Goal: Navigation & Orientation: Find specific page/section

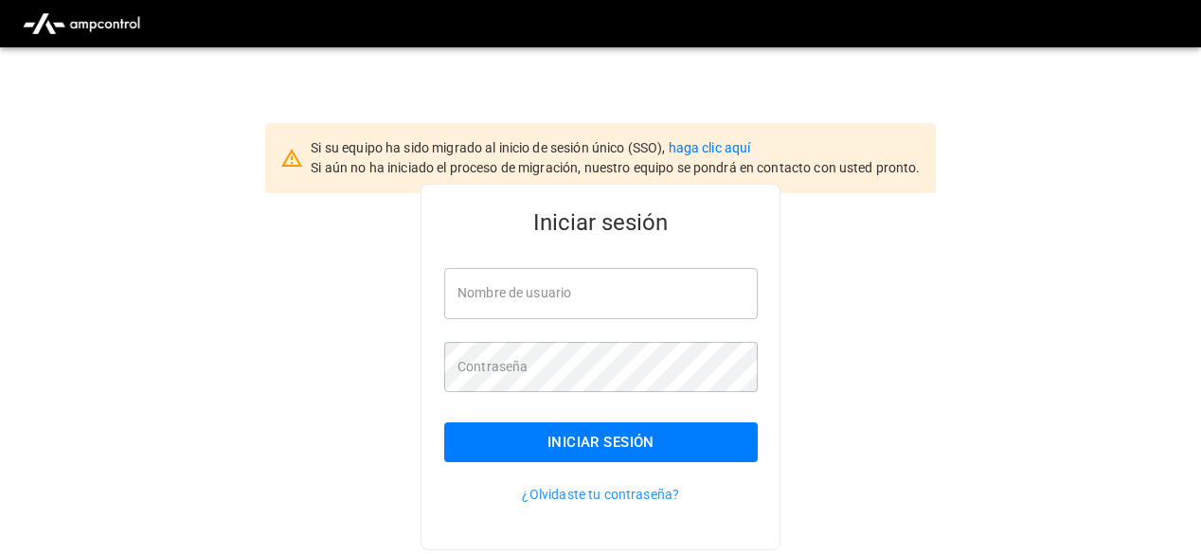
type input "**********"
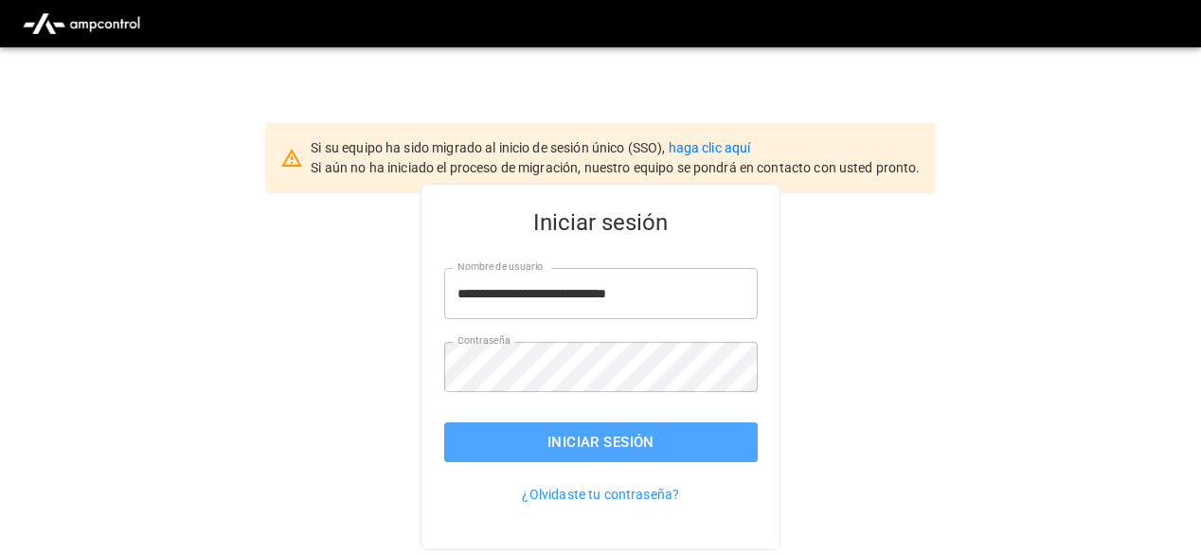
click at [512, 440] on button "Iniciar sesión" at bounding box center [600, 442] width 313 height 40
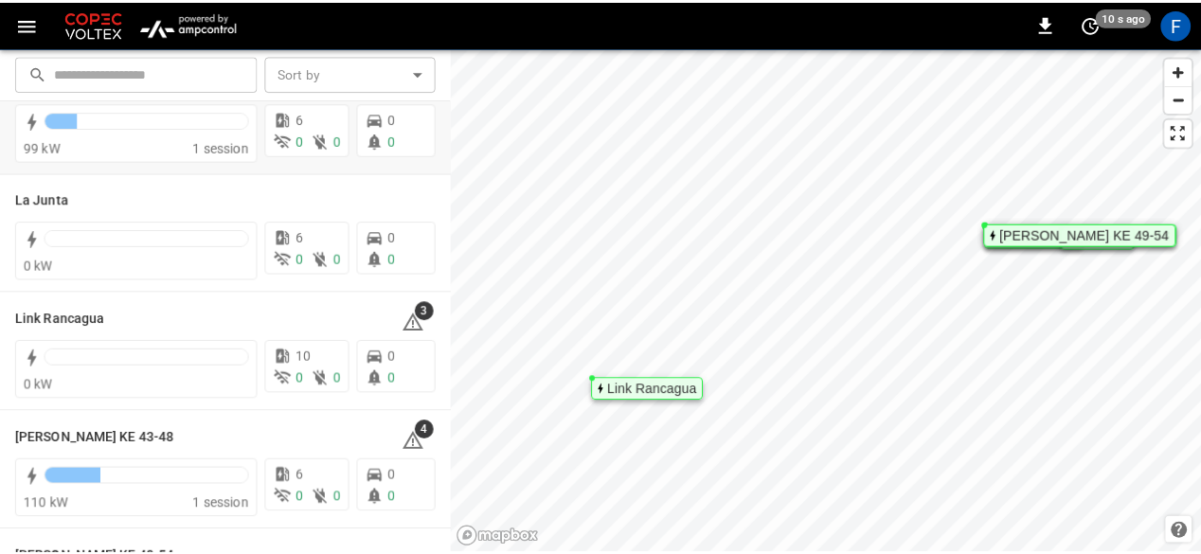
scroll to position [169, 0]
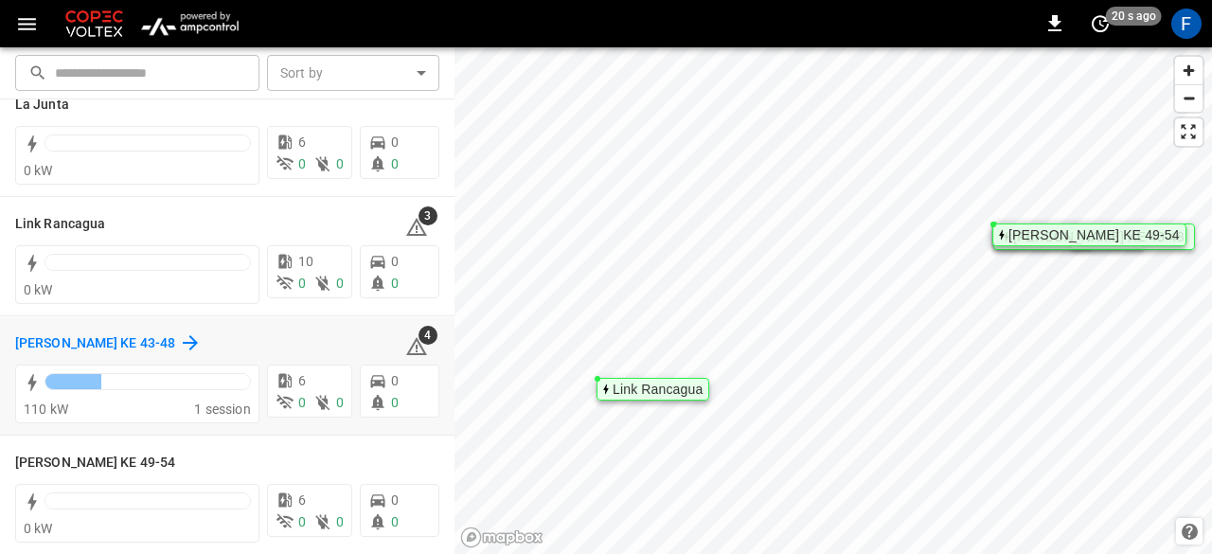
click at [122, 341] on h6 "[PERSON_NAME] KE 43-48" at bounding box center [95, 343] width 160 height 21
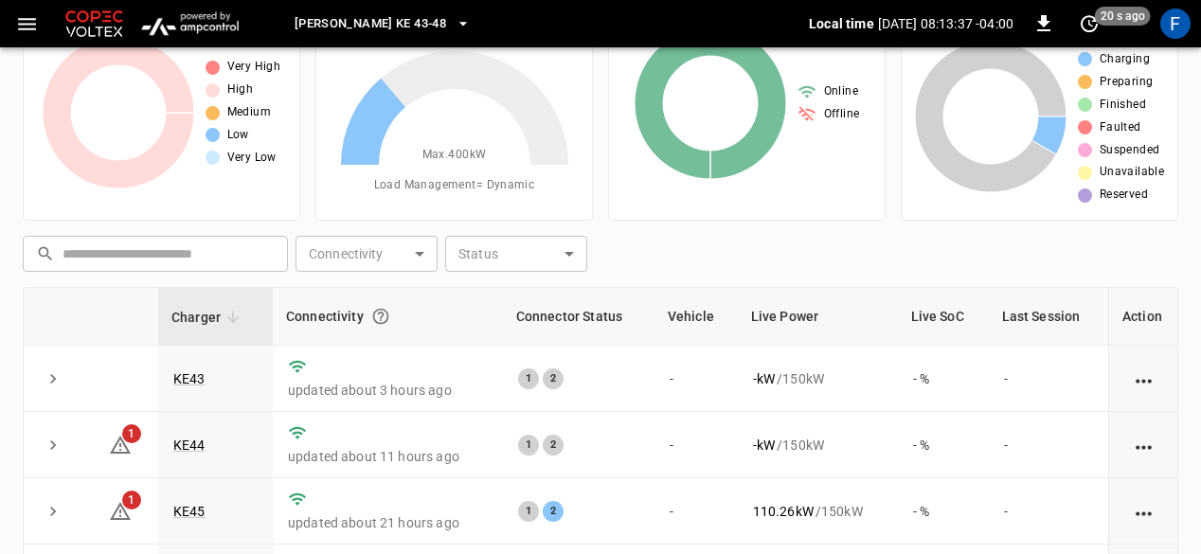
scroll to position [68, 0]
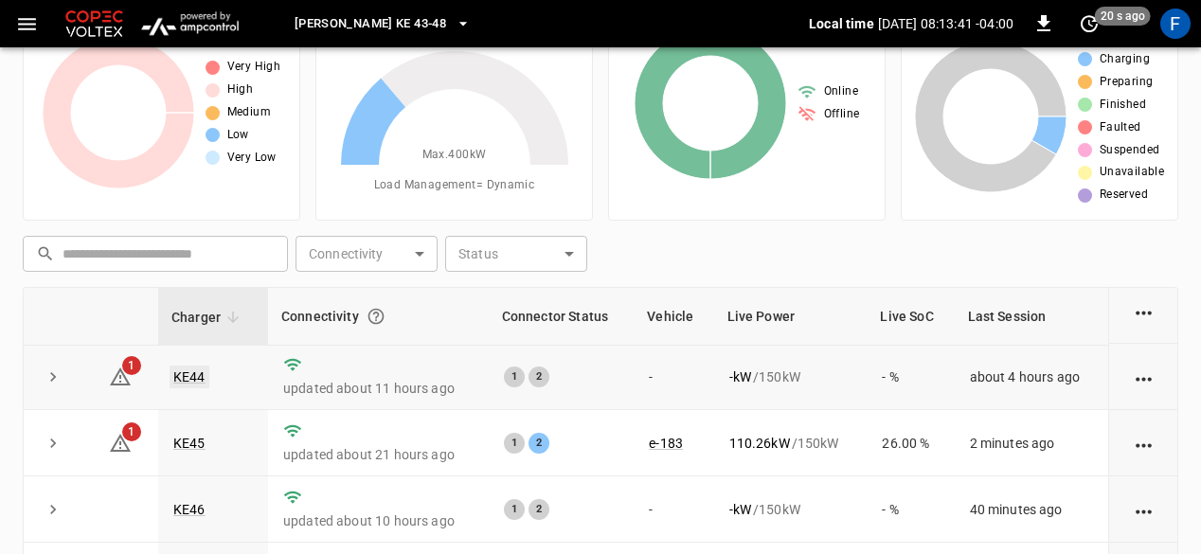
click at [186, 380] on link "KE44" at bounding box center [189, 376] width 40 height 23
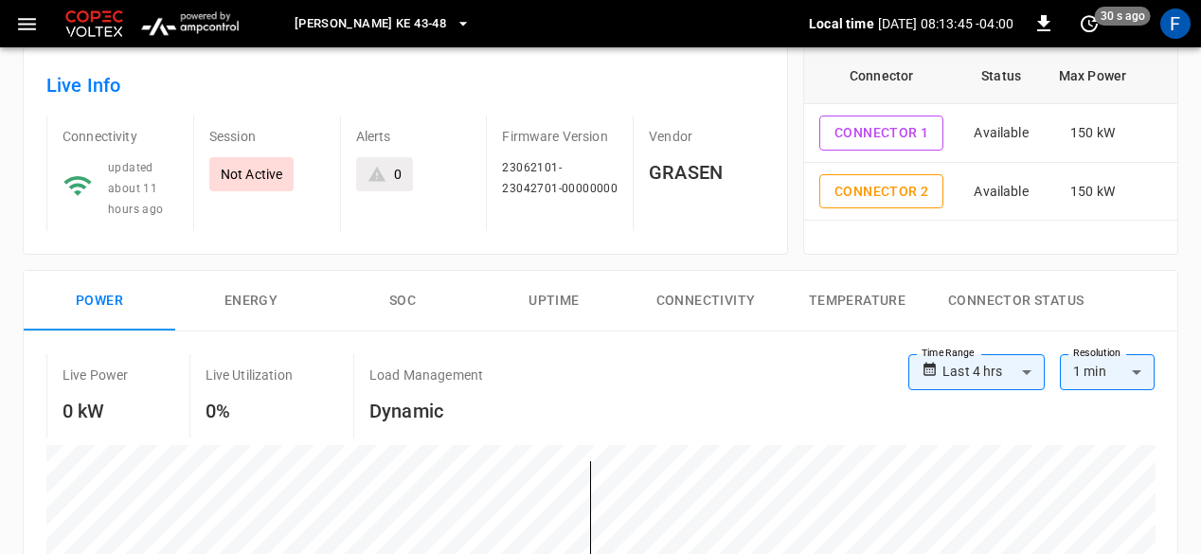
scroll to position [98, 0]
